Goal: Task Accomplishment & Management: Use online tool/utility

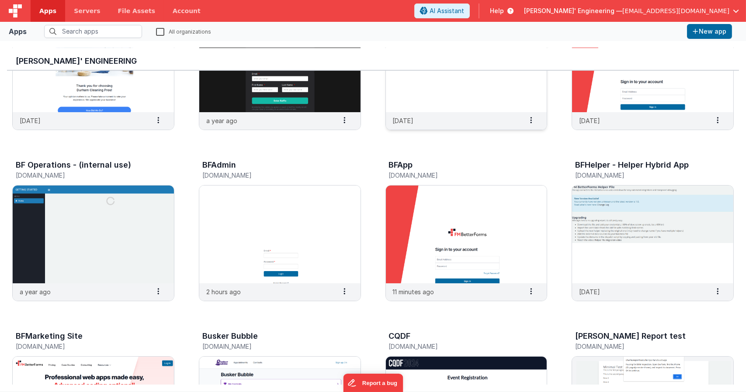
scroll to position [99, 0]
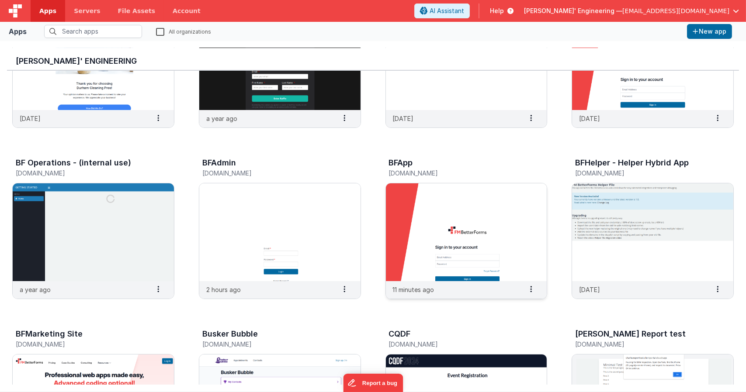
click at [473, 209] on img at bounding box center [466, 232] width 161 height 98
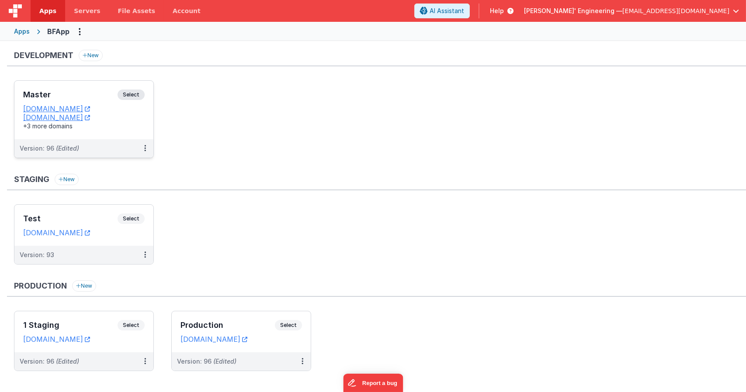
click at [139, 101] on div "Master Select" at bounding box center [83, 97] width 121 height 15
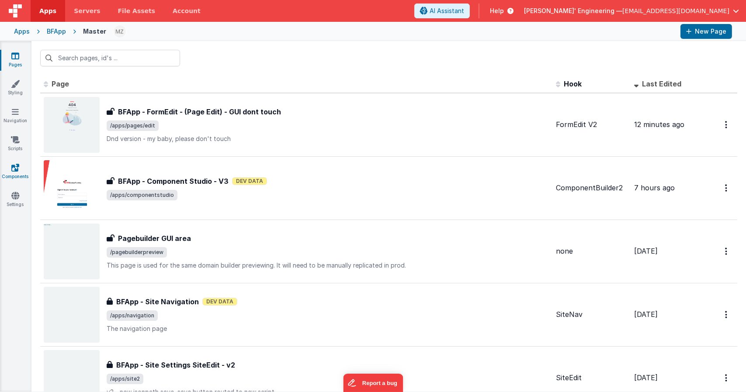
click at [13, 173] on link "Components" at bounding box center [15, 171] width 31 height 17
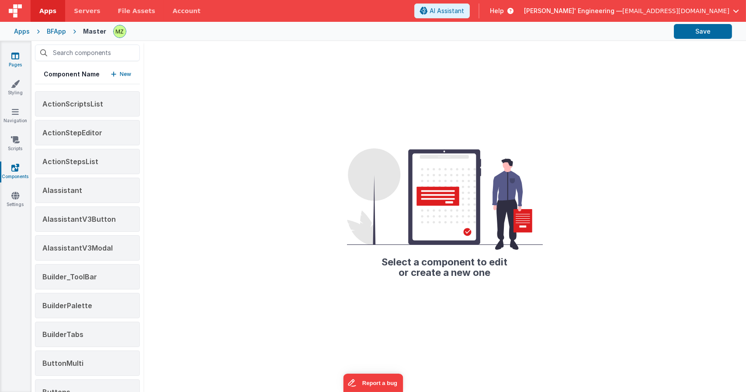
click at [16, 58] on icon at bounding box center [15, 56] width 8 height 9
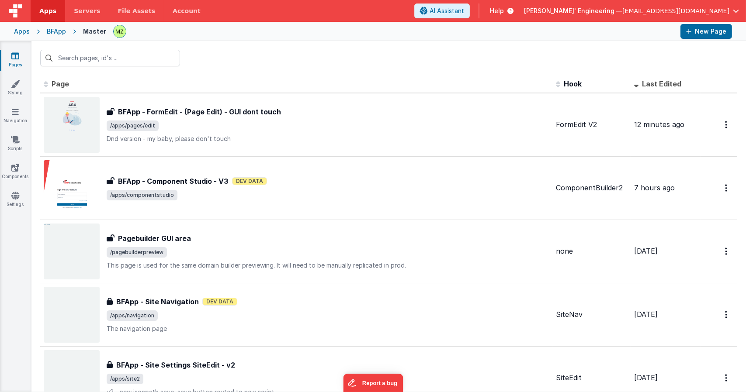
click at [83, 57] on input "text" at bounding box center [110, 58] width 140 height 17
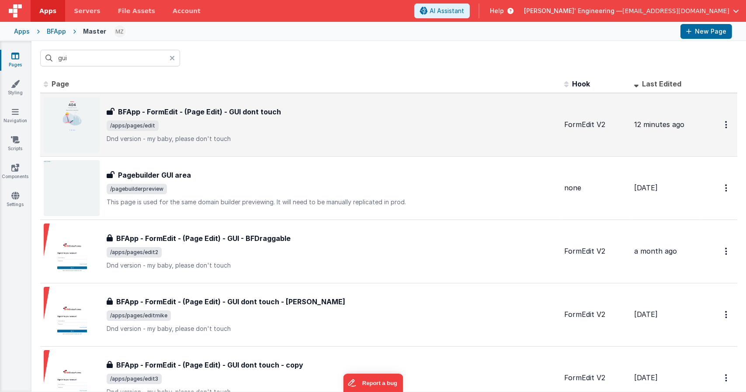
type input "gui"
click at [290, 117] on div "BFApp - FormEdit - (Page Edit) - GUI dont touch BFApp - FormEdit - (Page Edit) …" at bounding box center [332, 125] width 450 height 37
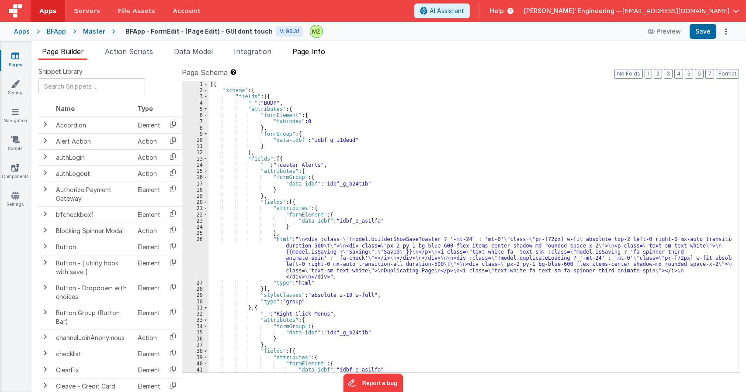
click at [312, 49] on span "Page Info" at bounding box center [308, 51] width 33 height 9
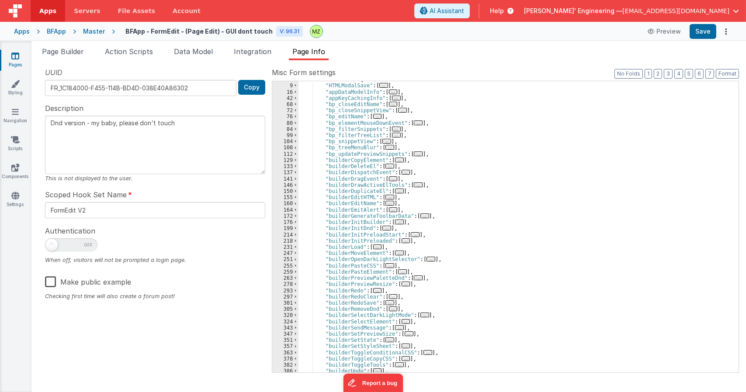
scroll to position [58, 0]
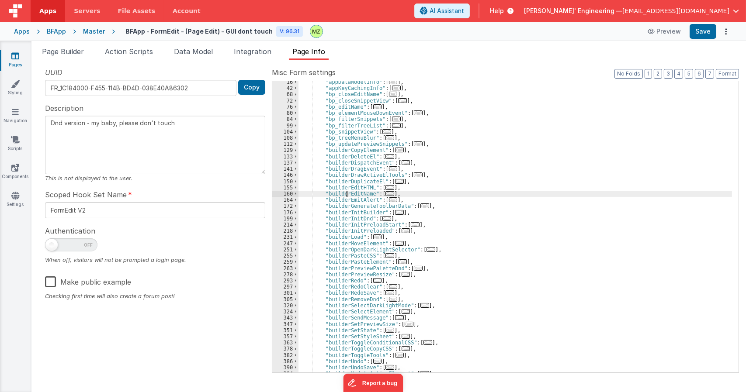
click at [347, 191] on div ""appDataModelInfo" : [ ... ] , "appKeyCachingInfo" : [ ... ] , "bp_closeEditNam…" at bounding box center [514, 231] width 433 height 304
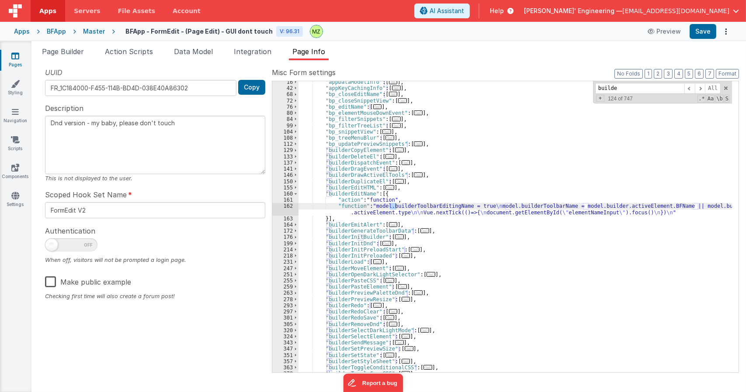
type input "builder"
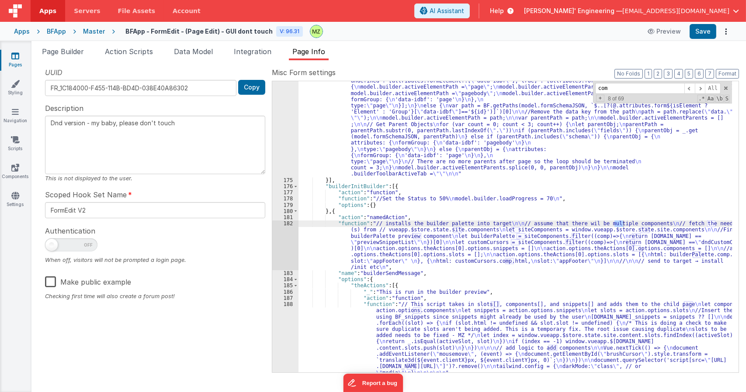
scroll to position [227, 0]
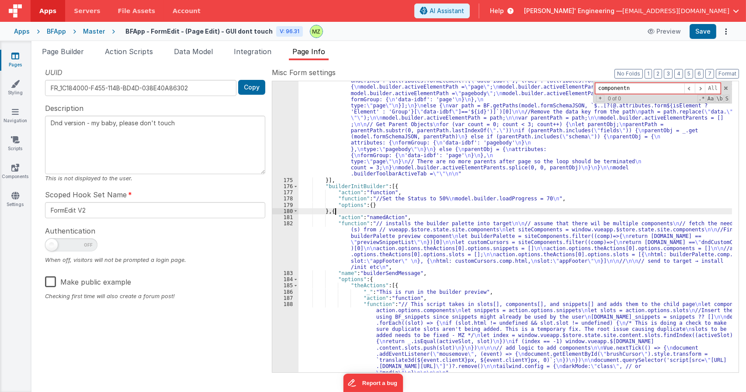
click at [338, 212] on div ""function" : "var attributes = model.builder.activeElement.attributes \n\n var …" at bounding box center [514, 307] width 433 height 471
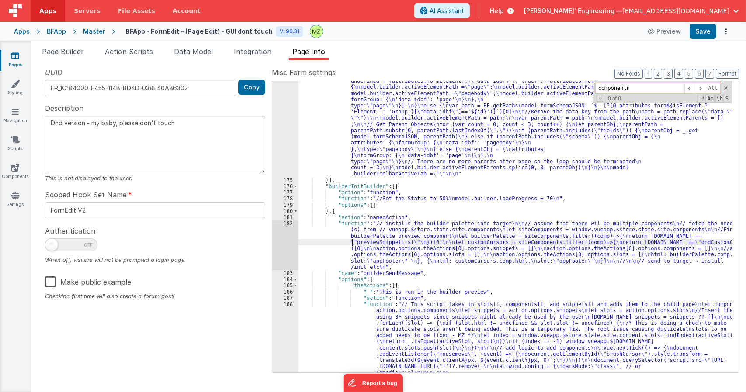
click at [353, 240] on div ""function" : "var attributes = model.builder.activeElement.attributes \n\n var …" at bounding box center [514, 307] width 433 height 471
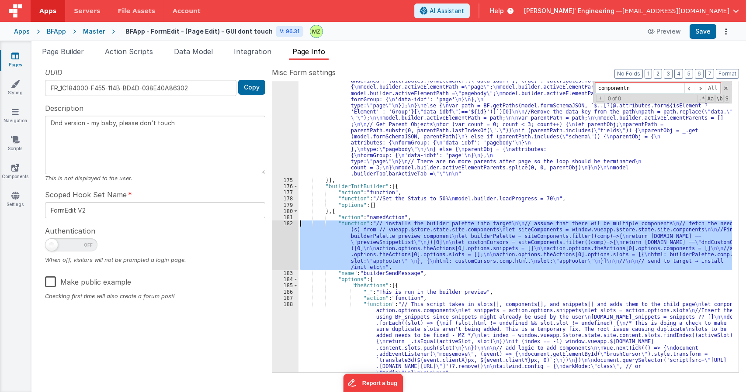
click at [287, 225] on div "182" at bounding box center [285, 246] width 26 height 50
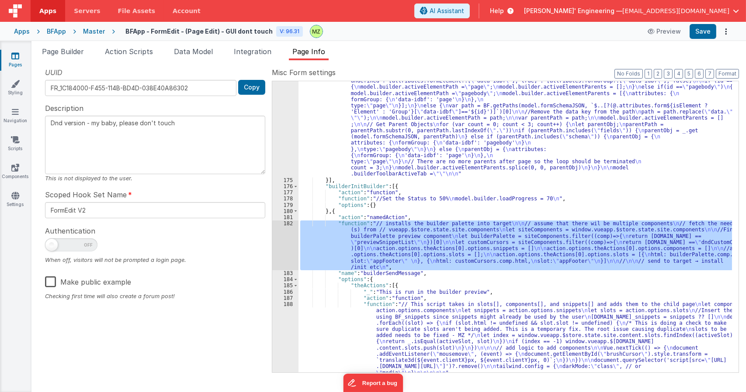
click at [425, 203] on div ""function" : "var attributes = model.builder.activeElement.attributes \n\n var …" at bounding box center [514, 307] width 433 height 471
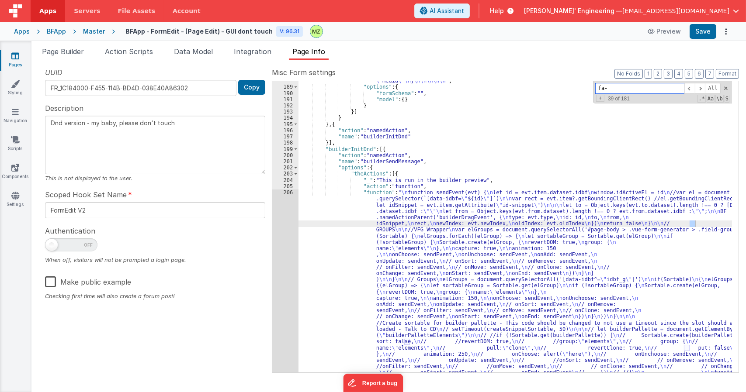
scroll to position [867, 0]
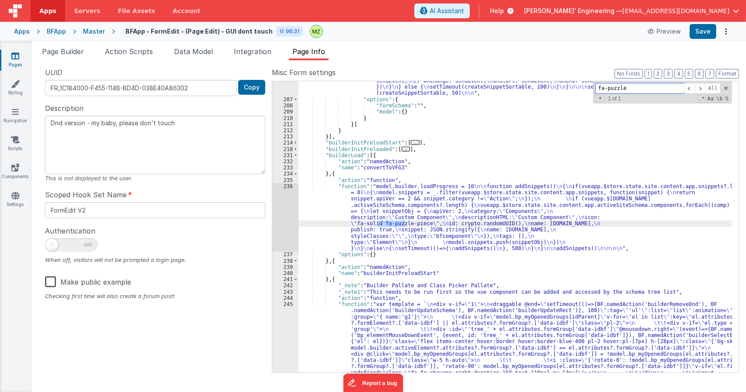
type input "fa-puzzle"
click at [362, 219] on div ""function" : " \n function sendEvent(evt) { \n let id = evt.item.dataset.idbf \…" at bounding box center [514, 230] width 433 height 776
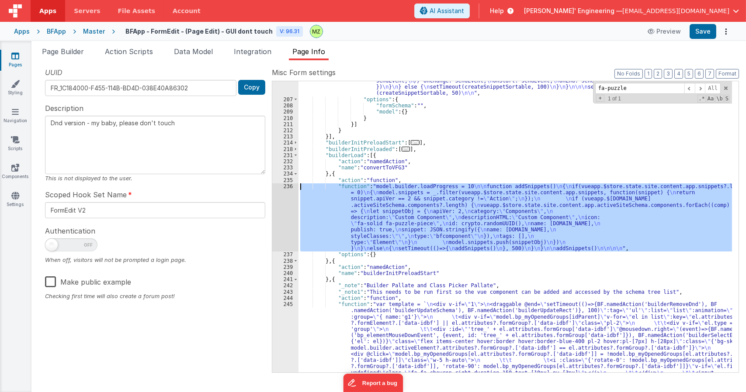
click at [292, 186] on div "236" at bounding box center [285, 217] width 26 height 68
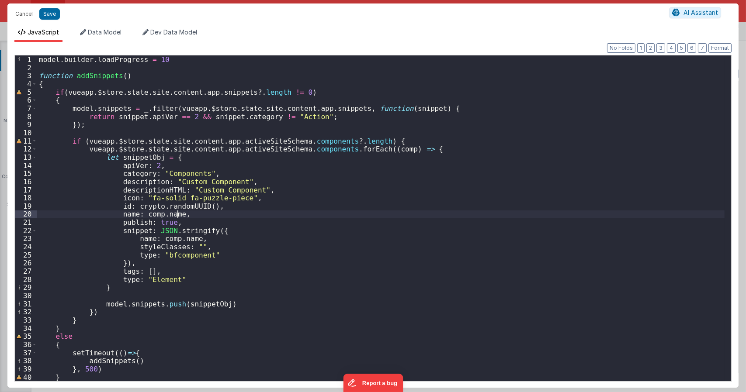
click at [288, 214] on div "model . builder . loadProgress = 10 function addSnippets ( ) { if ( vueapp . $s…" at bounding box center [380, 226] width 687 height 342
click at [63, 96] on div "model . builder . loadProgress = 10 function addSnippets ( ) { if ( vueapp . $s…" at bounding box center [380, 226] width 687 height 342
click at [26, 14] on button "Cancel" at bounding box center [24, 14] width 26 height 12
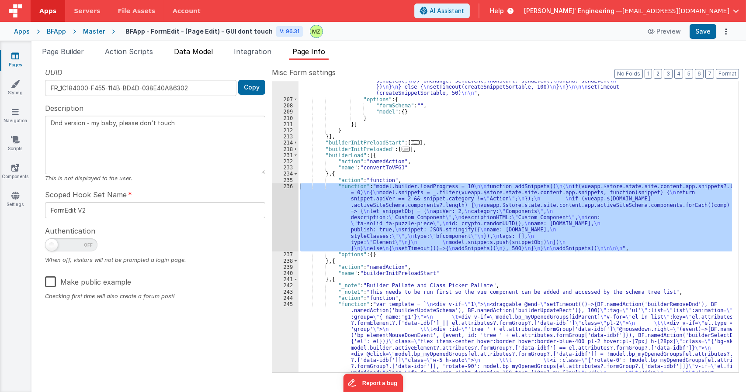
click at [198, 50] on span "Data Model" at bounding box center [193, 51] width 39 height 9
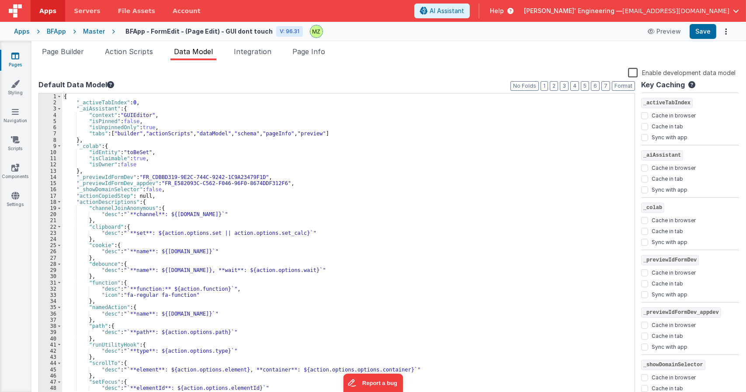
click at [246, 195] on div "{ "_activeTabIndex" : 0 , "_aiAssistant" : { "context" : "GUIEditor" , "isPinne…" at bounding box center [345, 252] width 566 height 318
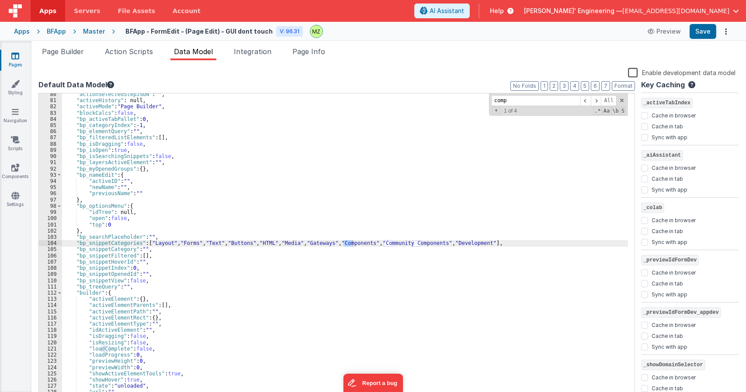
scroll to position [493, 0]
type input "compoennt"
click at [118, 243] on div ""actionSelectedStepJSON" : "" , "activeHistory" : null, "activeMode" : "Page Bu…" at bounding box center [345, 250] width 566 height 318
click at [314, 54] on span "Page Info" at bounding box center [308, 51] width 33 height 9
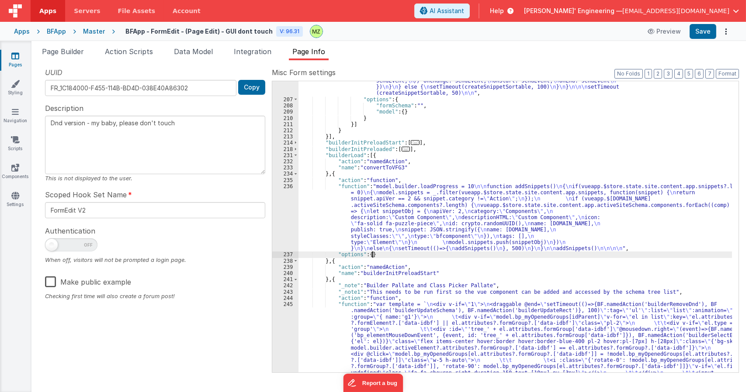
click at [479, 255] on div ""function" : " \n function sendEvent(evt) { \n let id = evt.item.dataset.idbf \…" at bounding box center [514, 230] width 433 height 776
paste input "bp_snippetCategories"
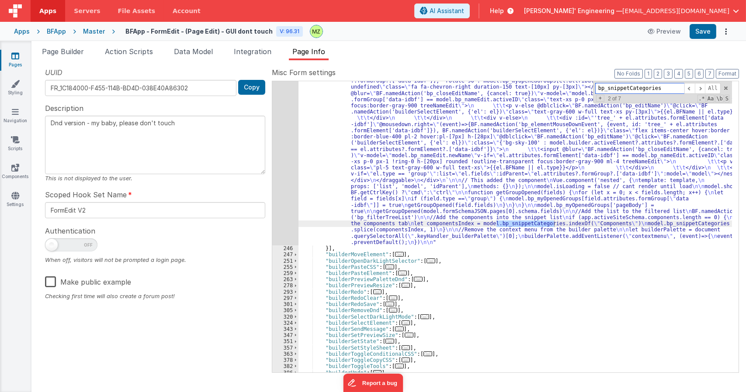
scroll to position [1308, 0]
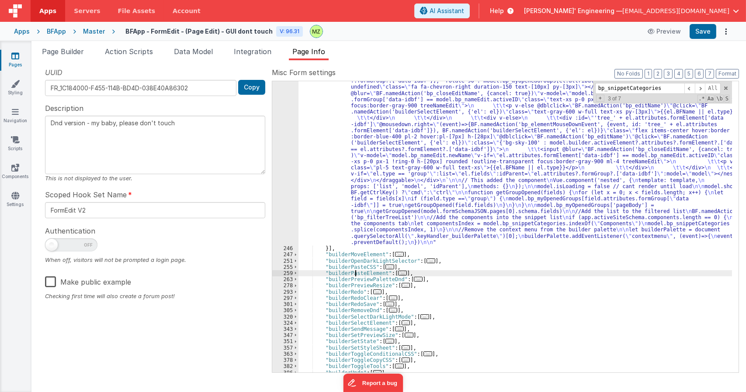
click at [354, 273] on div ""function" : "var template = ` \n <div v-if= \" 1 \" > \n <draggable @end= \" s…" at bounding box center [514, 279] width 433 height 527
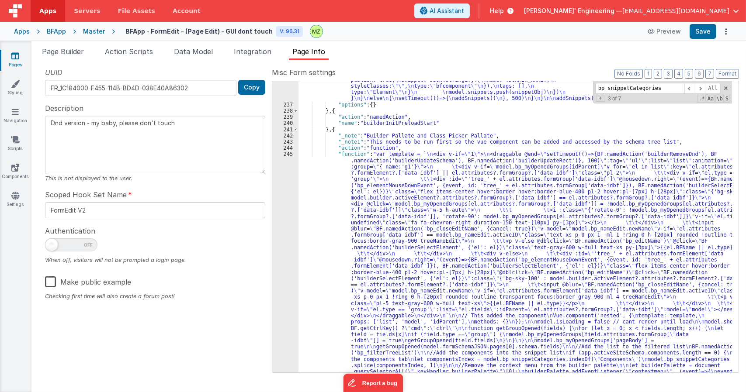
scroll to position [1172, 0]
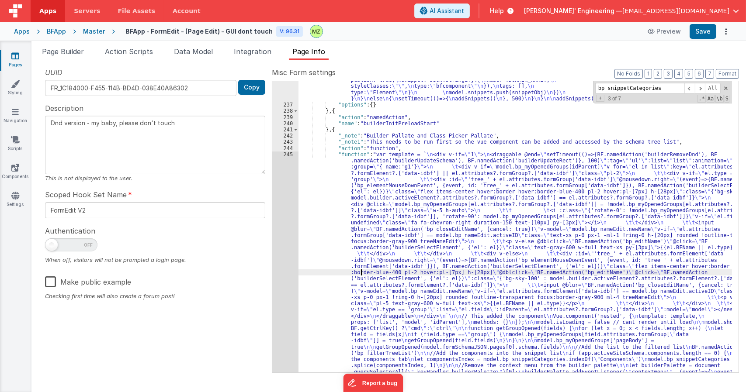
click at [362, 272] on div ""function" : "model.builder.loadProgress = 10 \n\n function addSnippets() \n { …" at bounding box center [514, 329] width 433 height 590
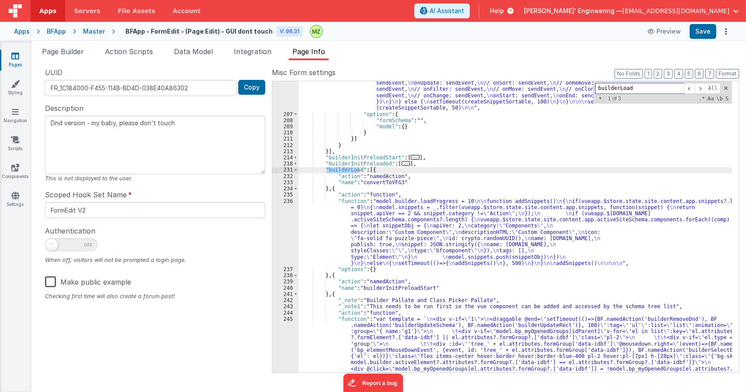
scroll to position [1008, 0]
type input "builderLoad"
click at [393, 235] on div ""function" : " \n function sendEvent(evt) { \n let id = evt.item.dataset.idbf \…" at bounding box center [514, 244] width 433 height 776
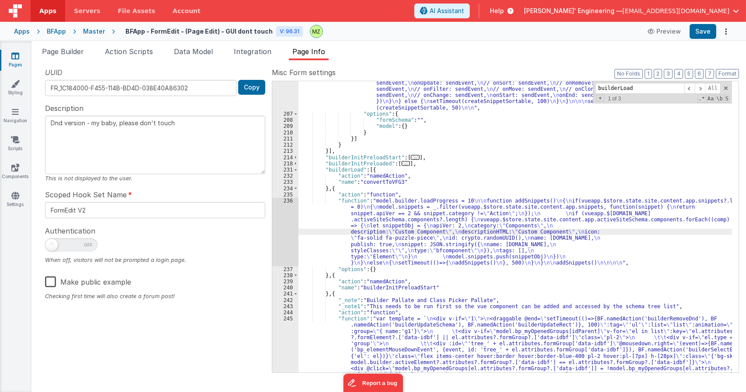
click at [284, 203] on div "236" at bounding box center [285, 232] width 26 height 68
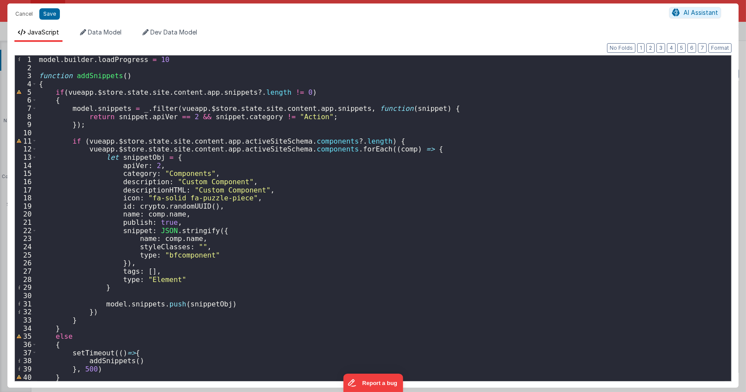
click at [672, 178] on div "model . builder . loadProgress = 10 function addSnippets ( ) { if ( vueapp . $s…" at bounding box center [380, 226] width 687 height 342
click at [419, 130] on div "model . builder . loadProgress = 10 function addSnippets ( ) { if ( vueapp . $s…" at bounding box center [380, 226] width 687 height 342
type textarea "Dnd version - my baby, please don't touch"
